Goal: Task Accomplishment & Management: Manage account settings

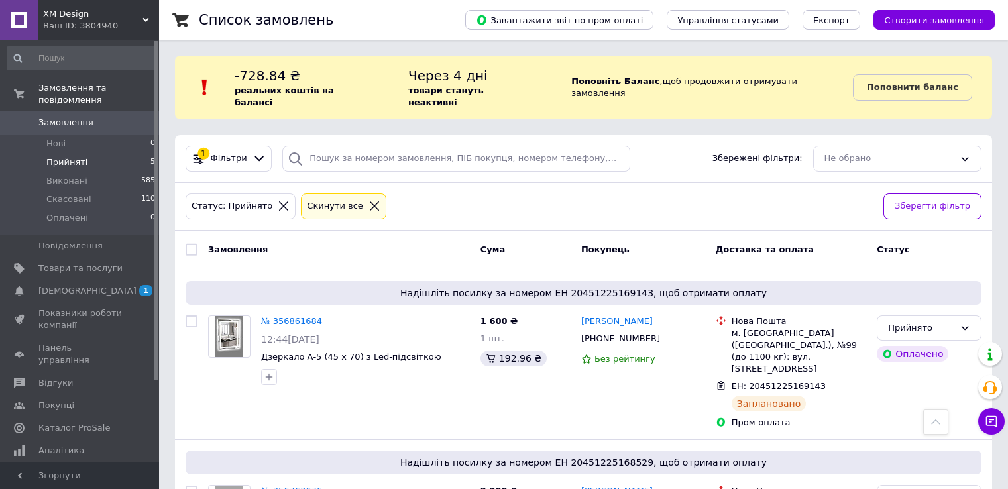
scroll to position [456, 0]
click at [111, 154] on li "Прийняті 5" at bounding box center [81, 162] width 163 height 19
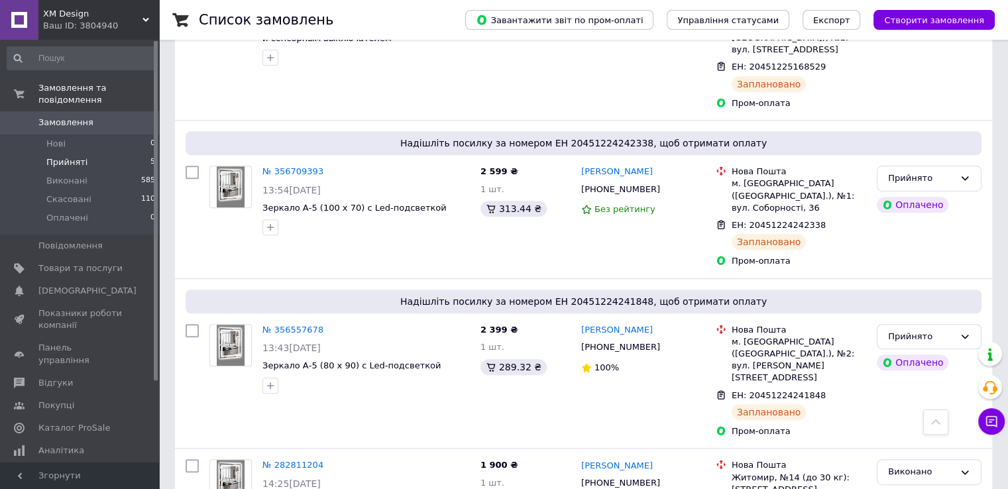
scroll to position [503, 0]
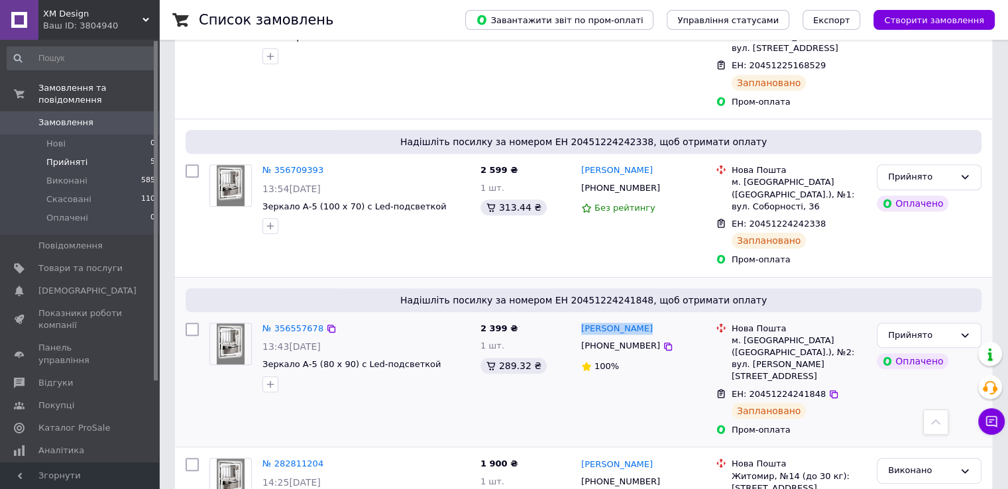
drag, startPoint x: 650, startPoint y: 268, endPoint x: 580, endPoint y: 264, distance: 70.3
click at [580, 321] on div "[PERSON_NAME]" at bounding box center [643, 328] width 127 height 15
copy link "[PERSON_NAME]"
drag, startPoint x: 440, startPoint y: 297, endPoint x: 262, endPoint y: 304, distance: 178.4
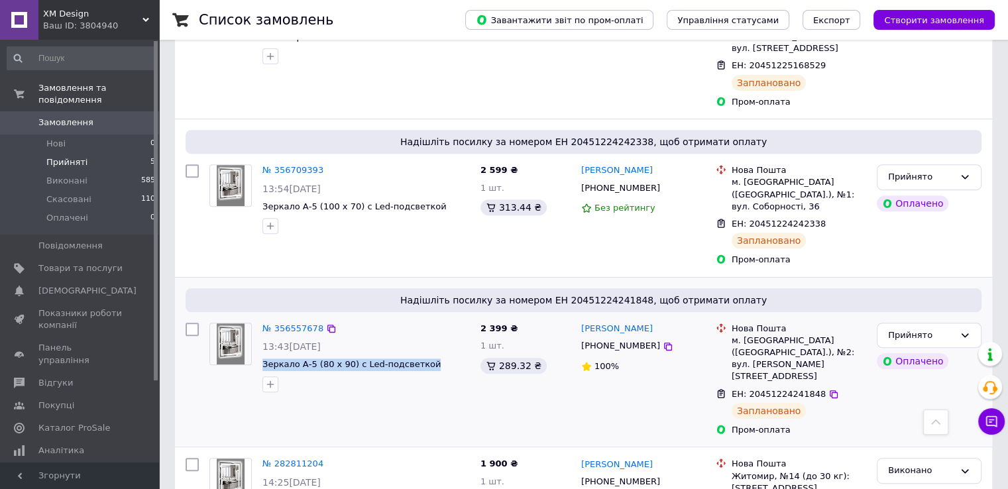
click at [262, 317] on div "№ 356557678 13:43[DATE] Зеркало А-5 (80 х 90) с Led-подсветкой" at bounding box center [366, 357] width 218 height 80
copy span "Зеркало А-5 (80 х 90) с Led-подсветкой"
click at [621, 294] on span "Надішліть посилку за номером ЕН 20451224241848, щоб отримати оплату" at bounding box center [583, 300] width 785 height 13
copy span "20451224241848"
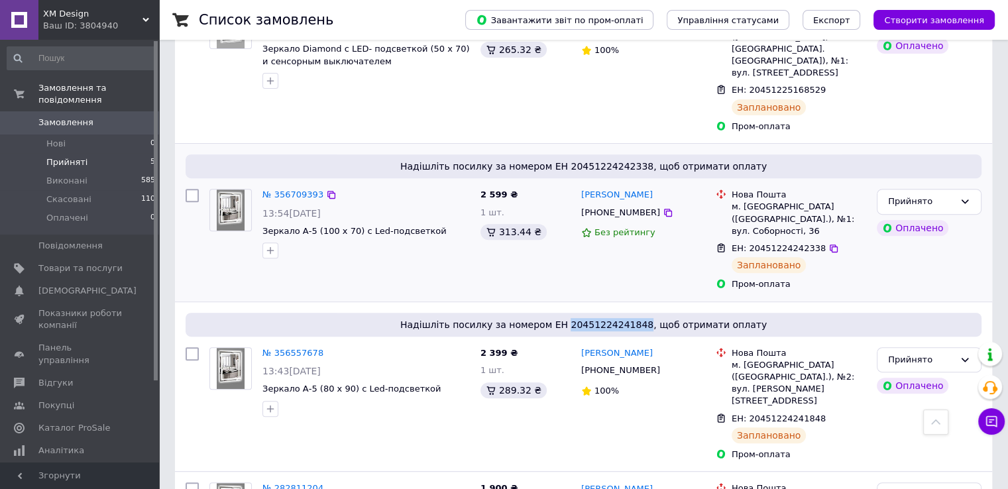
scroll to position [437, 0]
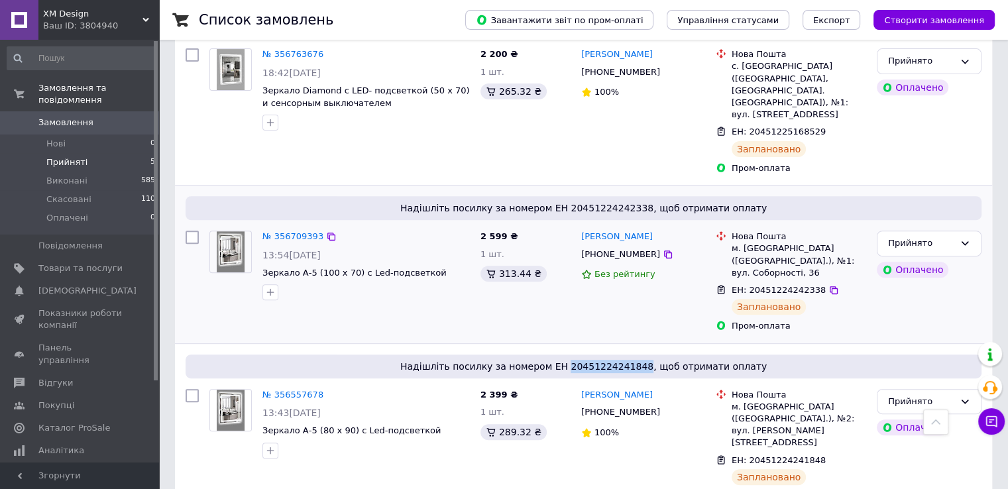
drag, startPoint x: 639, startPoint y: 187, endPoint x: 578, endPoint y: 186, distance: 61.0
click at [578, 225] on div "[PERSON_NAME] [PHONE_NUMBER] Без рейтингу" at bounding box center [643, 281] width 134 height 113
copy link "[PERSON_NAME]"
click at [594, 201] on span "Надішліть посилку за номером ЕН 20451224242338, щоб отримати оплату" at bounding box center [583, 207] width 785 height 13
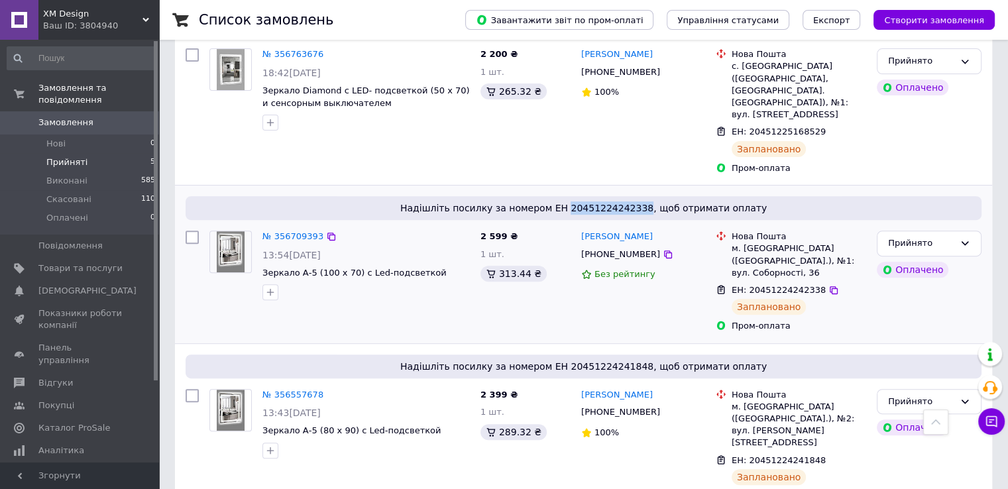
copy span "20451224242338"
drag, startPoint x: 429, startPoint y: 223, endPoint x: 262, endPoint y: 225, distance: 167.0
click at [262, 267] on span "Зеркало А-5 (100 х 70) с Led-подсветкой" at bounding box center [365, 273] width 207 height 13
copy span "Зеркало А-5 (100 х 70) с Led-подсветкой"
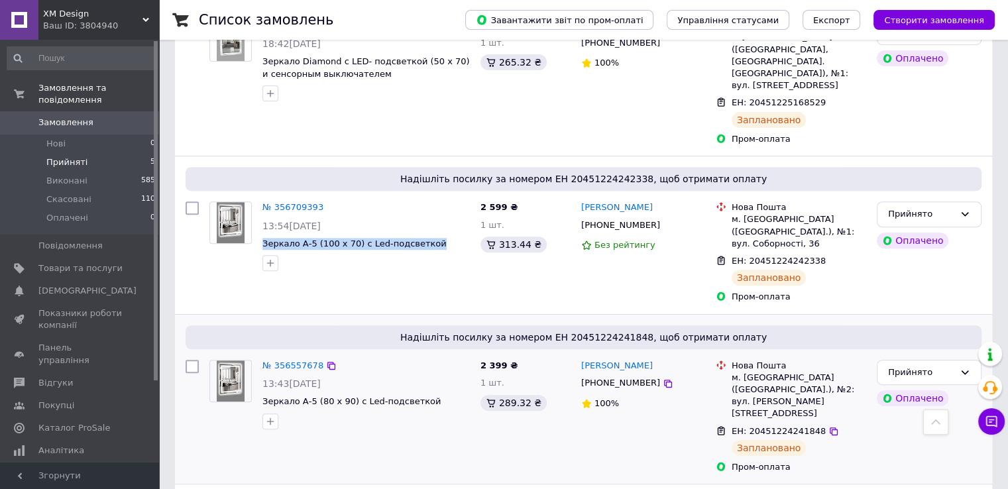
scroll to position [304, 0]
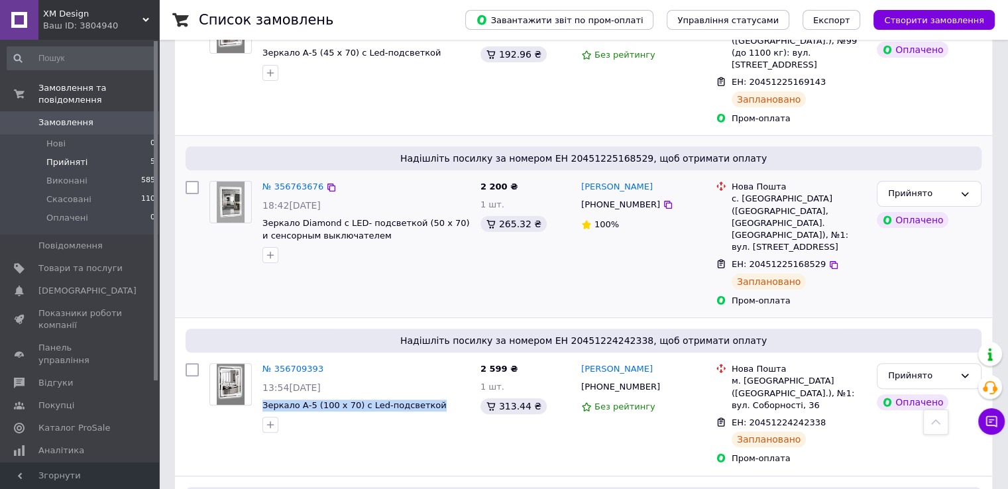
drag, startPoint x: 663, startPoint y: 150, endPoint x: 580, endPoint y: 150, distance: 83.5
click at [580, 180] on div "[PERSON_NAME]" at bounding box center [643, 187] width 127 height 15
copy link "[PERSON_NAME]"
click at [601, 152] on span "Надішліть посилку за номером ЕН 20451225168529, щоб отримати оплату" at bounding box center [583, 158] width 785 height 13
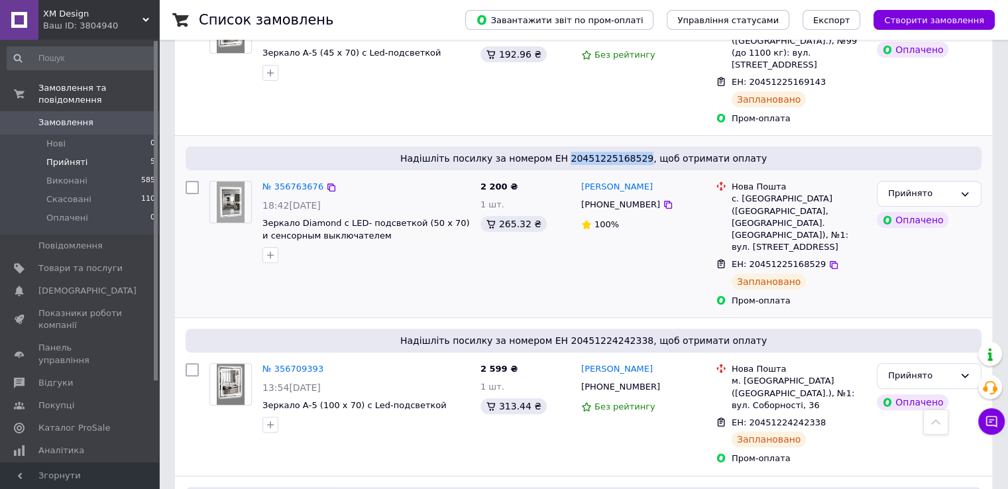
copy span "20451225168529"
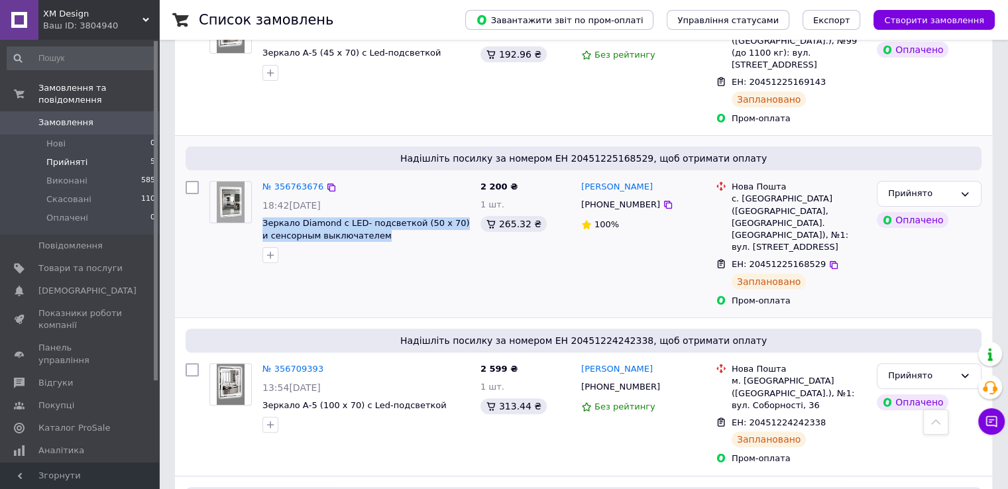
drag, startPoint x: 381, startPoint y: 197, endPoint x: 260, endPoint y: 184, distance: 122.0
click at [260, 184] on div "№ 356763676 18:42[DATE] Зеркало Diamond с LED- подсветкой (50 х 70) и сенсорным…" at bounding box center [366, 222] width 218 height 93
copy span "Зеркало Diamond с LED- подсветкой (50 х 70) и сенсорным выключателем"
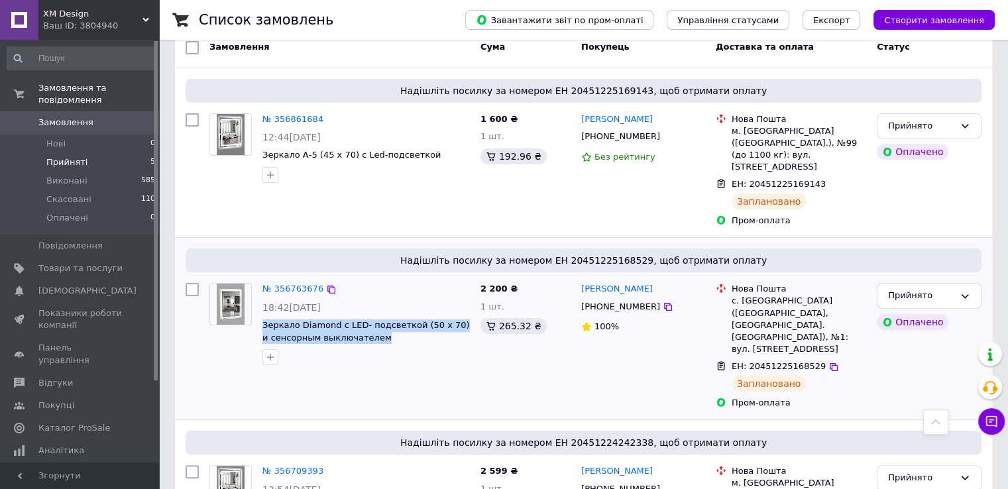
scroll to position [105, 0]
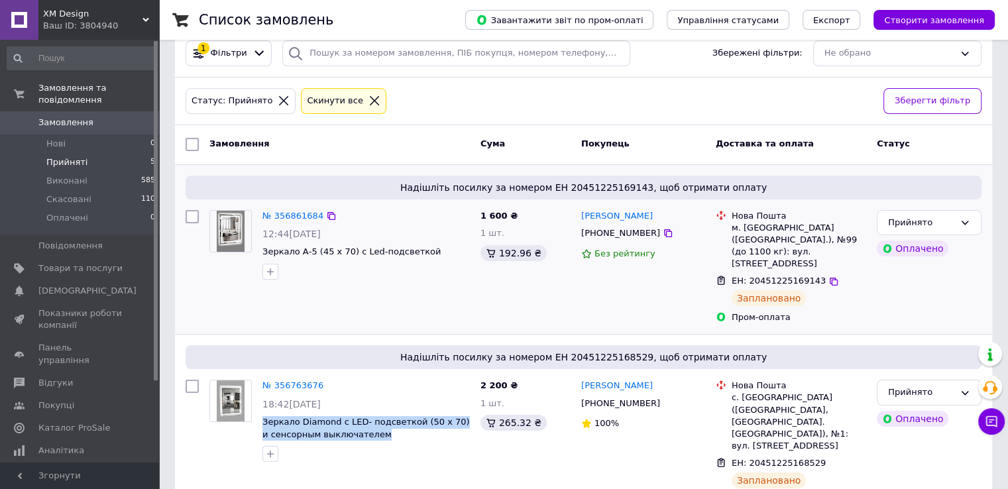
drag, startPoint x: 638, startPoint y: 199, endPoint x: 579, endPoint y: 198, distance: 59.0
click at [580, 209] on div "[PERSON_NAME]" at bounding box center [643, 216] width 127 height 15
click at [619, 181] on span "Надішліть посилку за номером ЕН 20451225169143, щоб отримати оплату" at bounding box center [583, 187] width 785 height 13
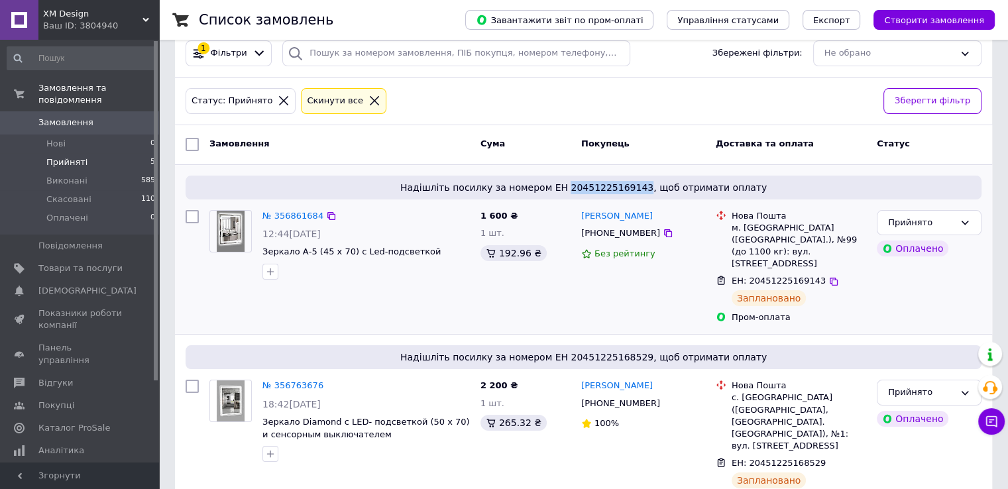
click at [619, 181] on span "Надішліть посилку за номером ЕН 20451225169143, щоб отримати оплату" at bounding box center [583, 187] width 785 height 13
drag, startPoint x: 664, startPoint y: 202, endPoint x: 578, endPoint y: 199, distance: 86.2
click at [578, 205] on div "[PERSON_NAME] [PHONE_NUMBER] Без рейтингу" at bounding box center [643, 267] width 134 height 125
drag, startPoint x: 429, startPoint y: 235, endPoint x: 260, endPoint y: 242, distance: 169.8
click at [260, 242] on div "№ 356861684 12:44[DATE] Зеркало А-5 (45 х 70) с Led-подсветкой" at bounding box center [366, 245] width 218 height 80
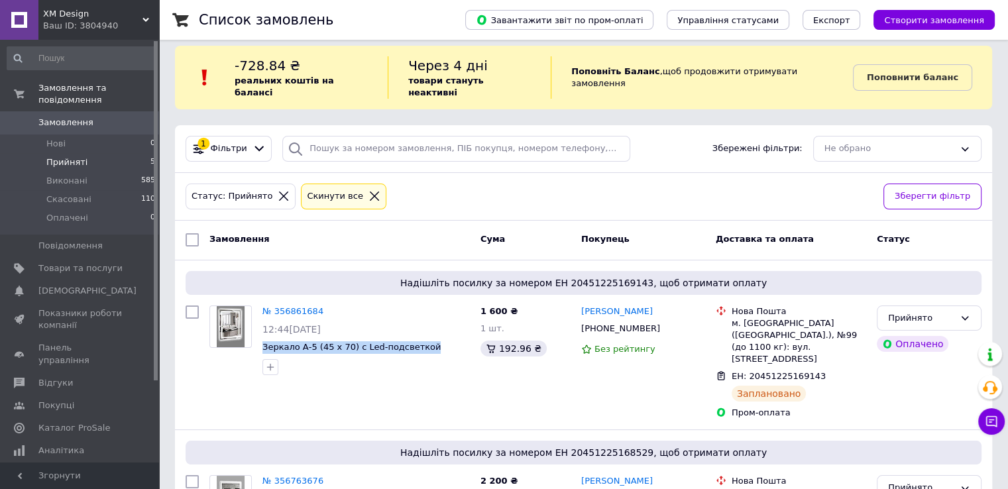
scroll to position [0, 0]
